Goal: Use online tool/utility

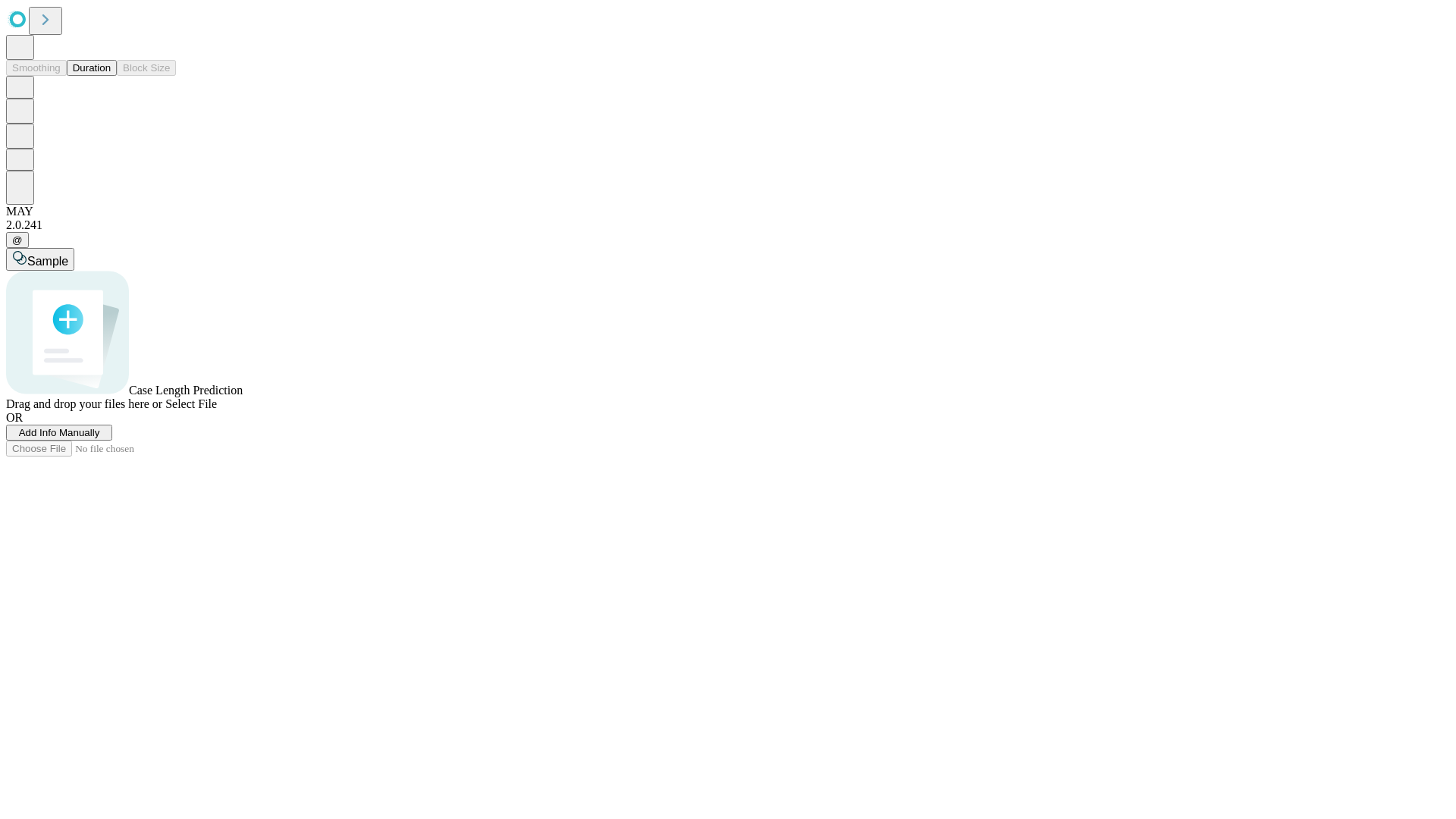
click at [217, 410] on span "Select File" at bounding box center [192, 404] width 52 height 12
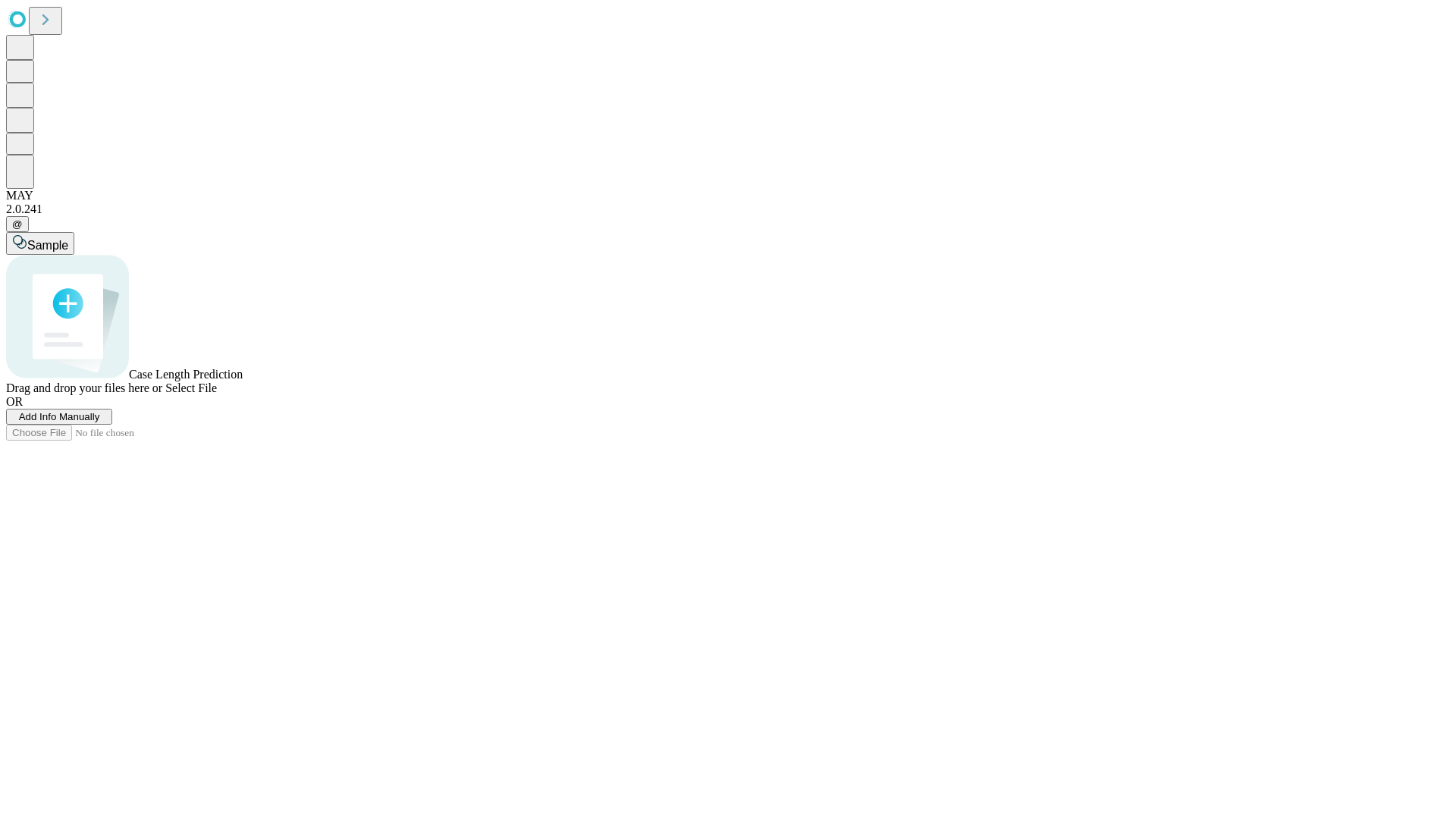
click at [217, 395] on span "Select File" at bounding box center [192, 388] width 52 height 12
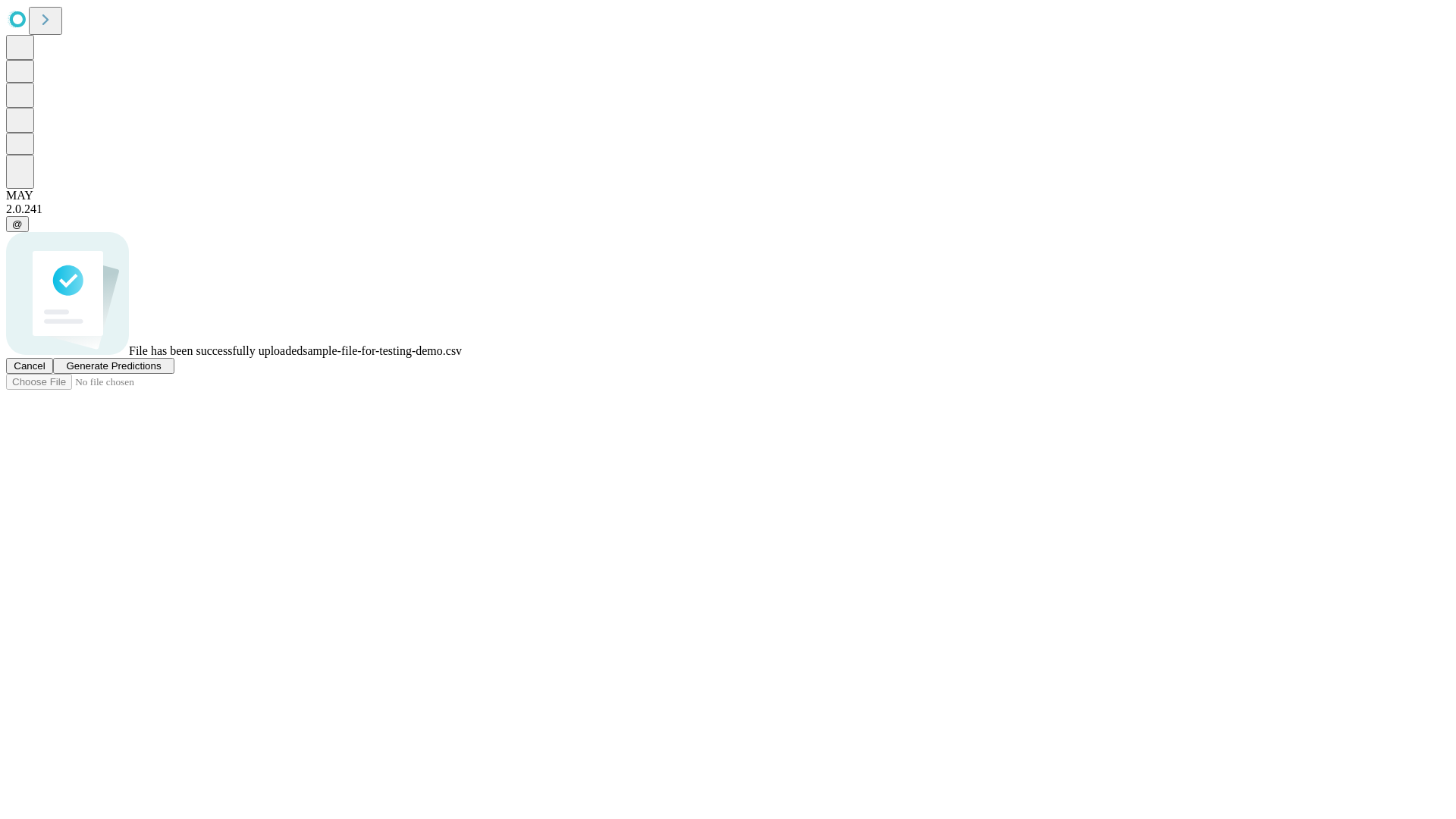
click at [160, 372] on span "Generate Predictions" at bounding box center [113, 365] width 94 height 12
